Goal: Information Seeking & Learning: Learn about a topic

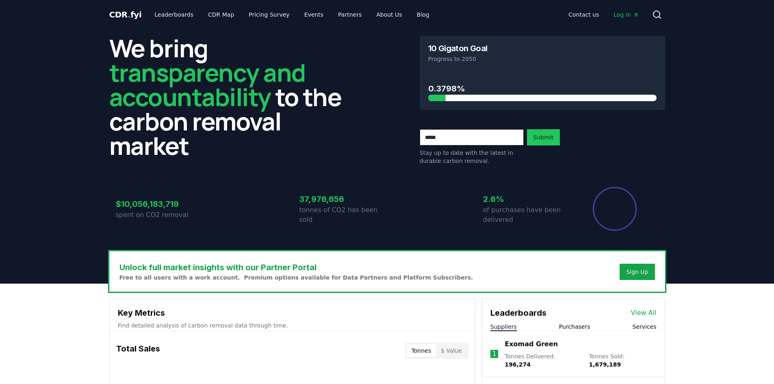
scroll to position [244, 0]
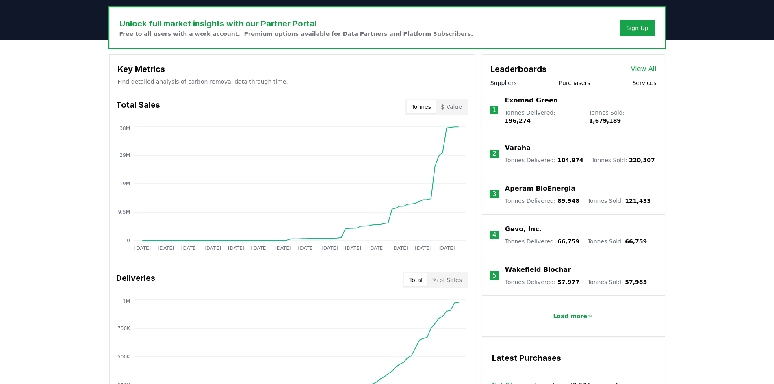
drag, startPoint x: 560, startPoint y: 155, endPoint x: 573, endPoint y: 156, distance: 13.4
drag, startPoint x: 560, startPoint y: 153, endPoint x: 573, endPoint y: 154, distance: 13.1
click at [573, 157] on span "104,974" at bounding box center [571, 160] width 26 height 7
click at [514, 143] on p "Varaha" at bounding box center [518, 148] width 26 height 10
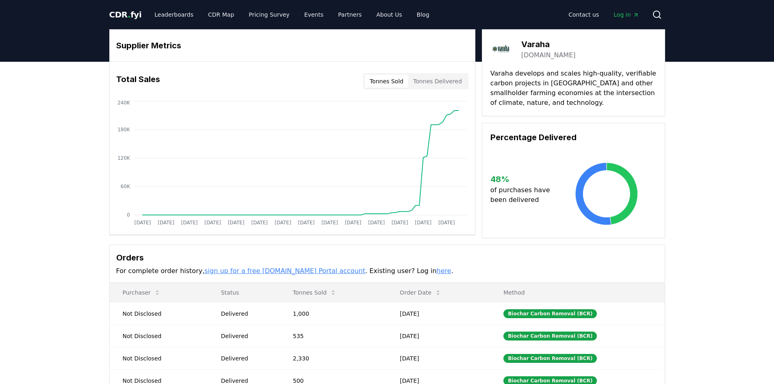
click at [624, 14] on span "Log in" at bounding box center [626, 15] width 25 height 8
click at [128, 16] on span "." at bounding box center [129, 15] width 3 height 10
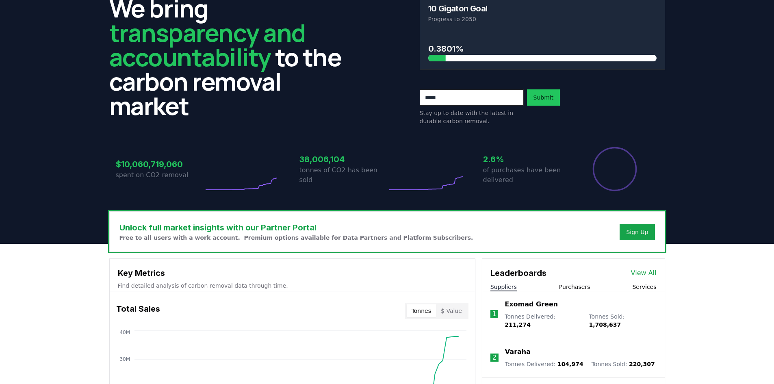
scroll to position [244, 0]
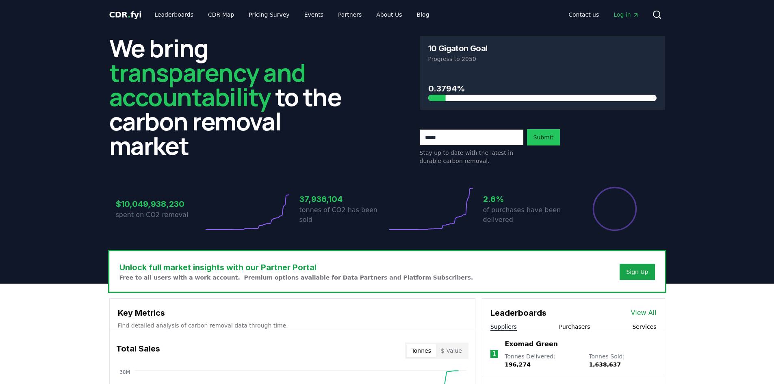
scroll to position [244, 0]
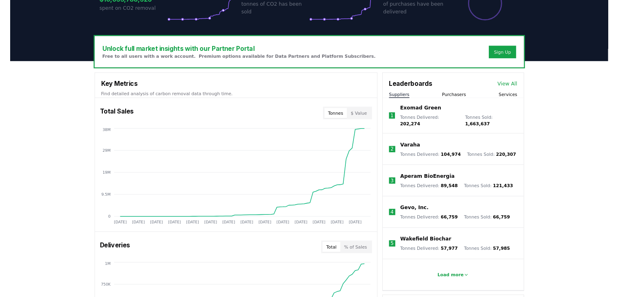
scroll to position [203, 0]
